Goal: Transaction & Acquisition: Purchase product/service

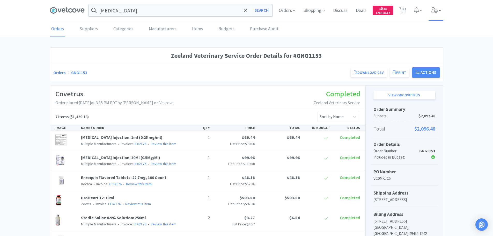
click at [436, 8] on icon at bounding box center [434, 10] width 7 height 6
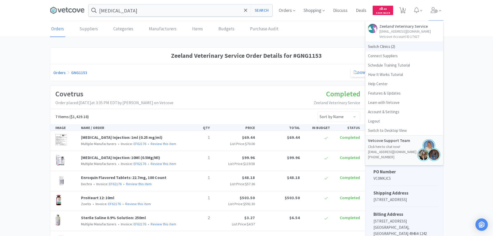
click at [382, 43] on span "Switch Clinics ( 2 )" at bounding box center [404, 46] width 78 height 9
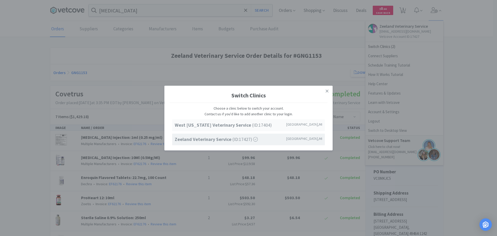
click at [213, 123] on strong "West [US_STATE] Veterinary Service" at bounding box center [213, 125] width 77 height 6
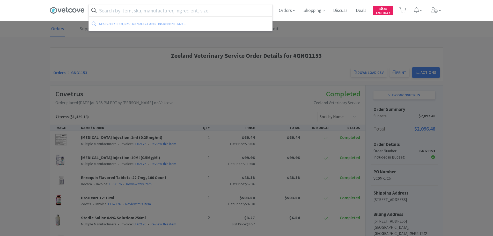
click at [195, 7] on input "text" at bounding box center [180, 10] width 183 height 12
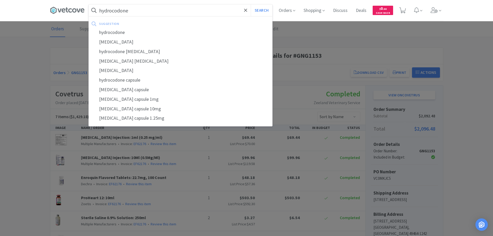
type input "hydrocodone"
click at [251, 4] on button "Search" at bounding box center [261, 10] width 21 height 12
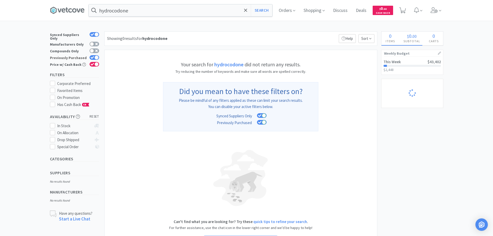
click at [92, 56] on icon at bounding box center [93, 57] width 4 height 3
checkbox input "false"
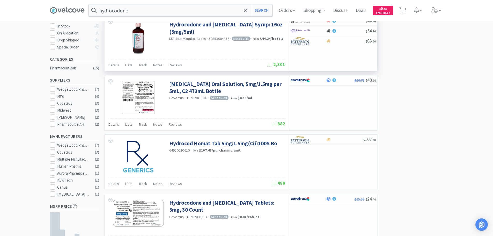
scroll to position [99, 0]
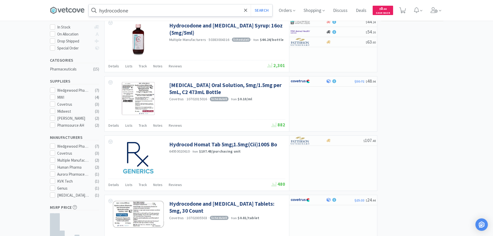
click at [131, 12] on input "hydrocodone" at bounding box center [180, 10] width 183 height 12
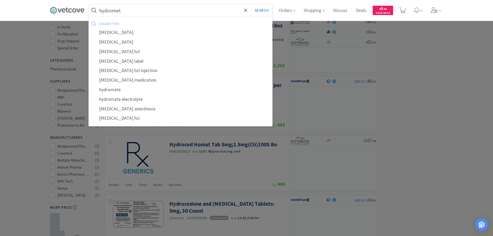
type input "hydromet"
click at [251, 4] on button "Search" at bounding box center [261, 10] width 21 height 12
